Goal: Task Accomplishment & Management: Complete application form

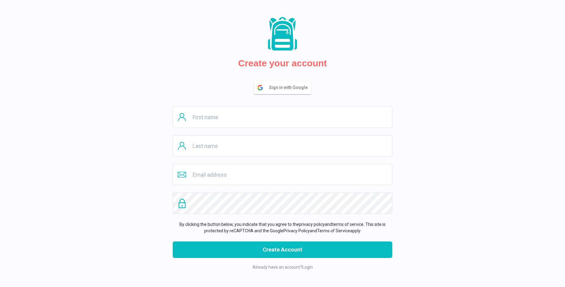
click at [283, 117] on input "text" at bounding box center [283, 116] width 220 height 21
type input "[GEOGRAPHIC_DATA]"
click at [283, 146] on input "text" at bounding box center [283, 145] width 220 height 21
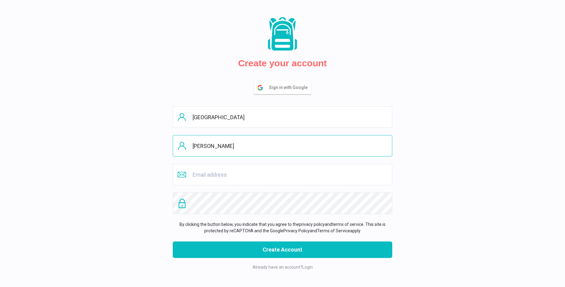
type input "[PERSON_NAME]"
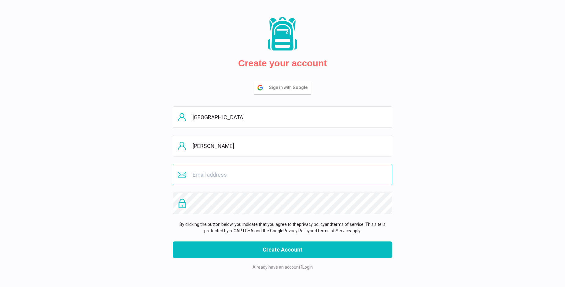
click at [283, 175] on input "email" at bounding box center [283, 174] width 220 height 21
type input "[DOMAIN_NAME][EMAIL_ADDRESS][DOMAIN_NAME]"
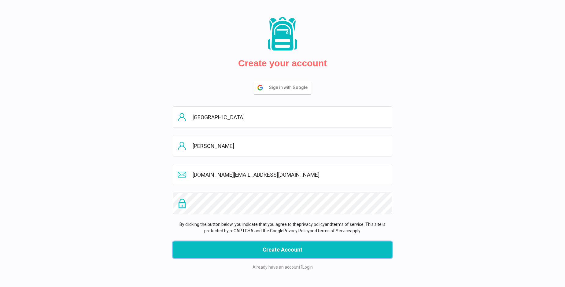
click at [283, 250] on button "Create Account" at bounding box center [283, 250] width 220 height 17
